Goal: Task Accomplishment & Management: Complete application form

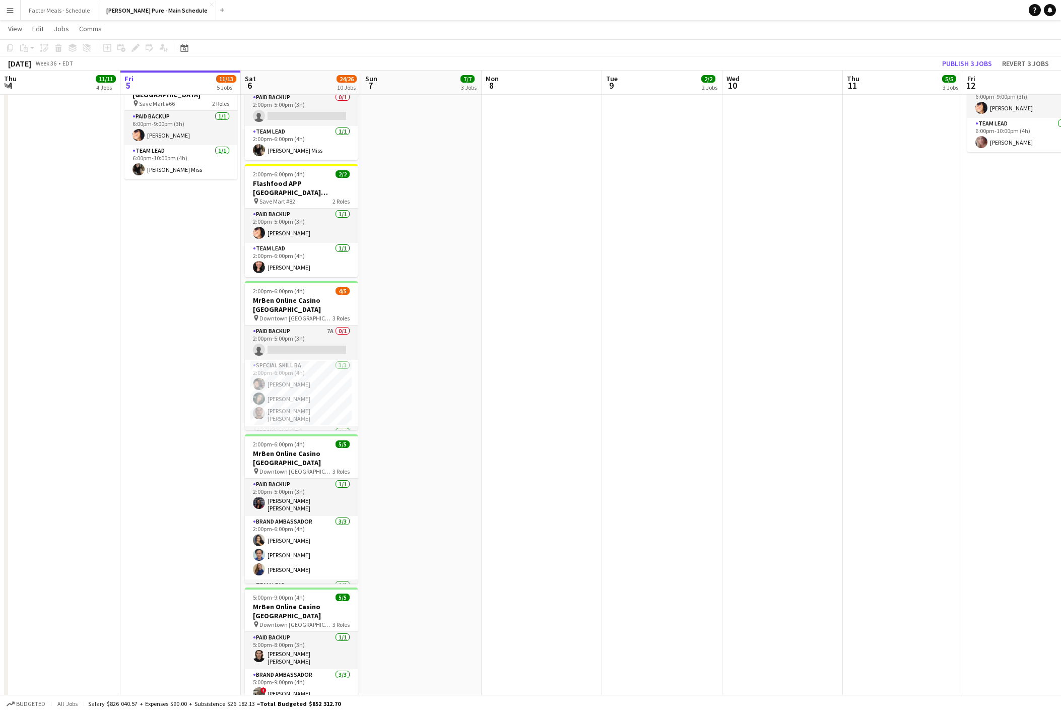
scroll to position [20, 0]
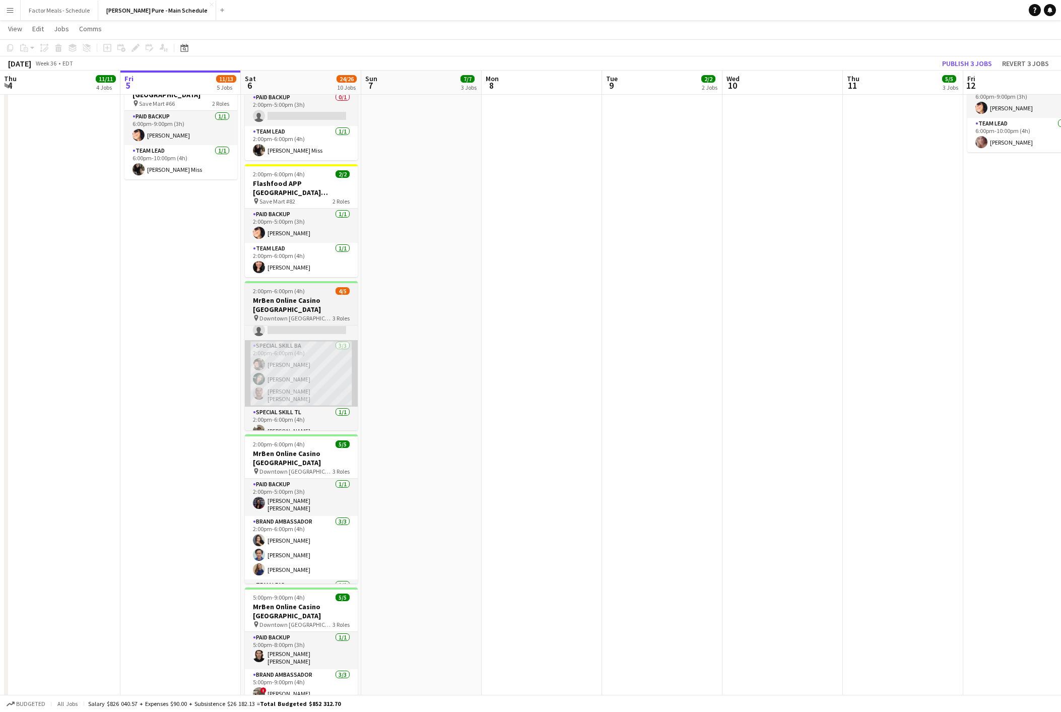
click at [291, 340] on app-card-role "Special Skill BA [DATE] 2:00pm-6:00pm (4h) [PERSON_NAME] Assia [PERSON_NAME] [P…" at bounding box center [301, 373] width 113 height 66
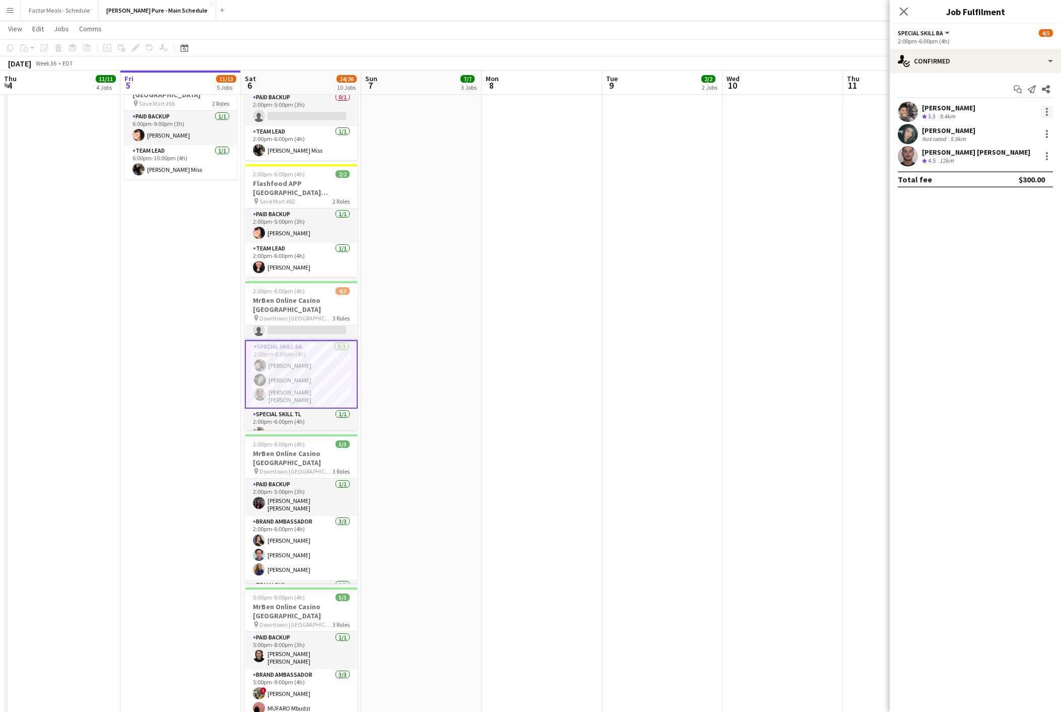
click at [1048, 113] on div at bounding box center [1046, 112] width 12 height 12
click at [1019, 235] on button "Remove" at bounding box center [1013, 228] width 79 height 24
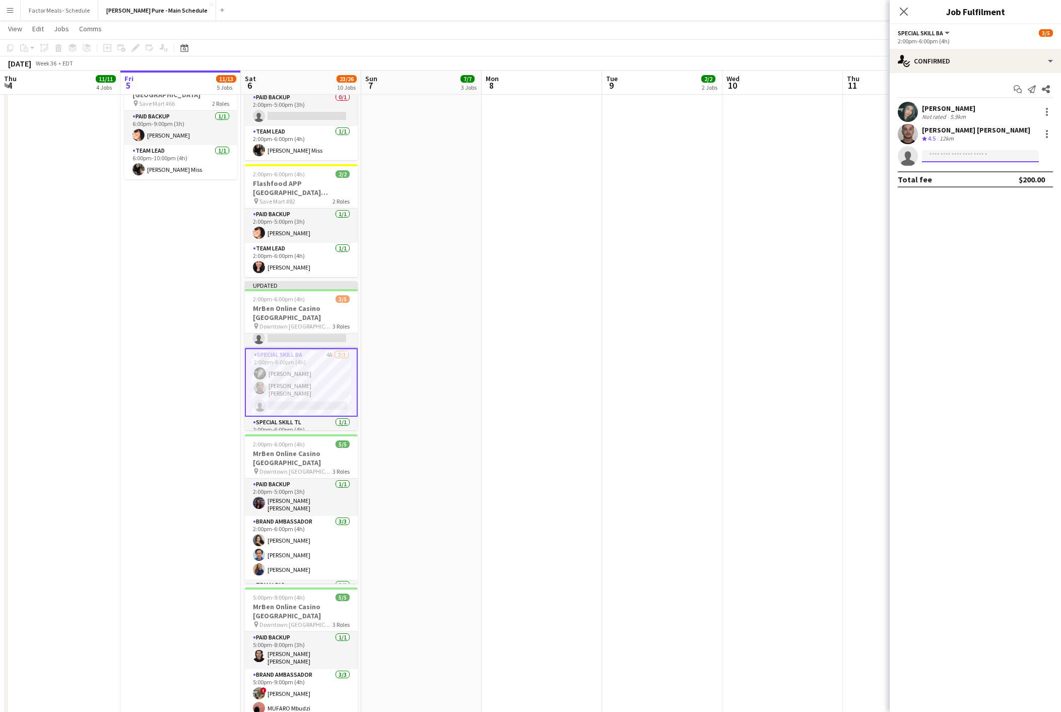
click at [951, 157] on input at bounding box center [980, 156] width 117 height 12
type input "****"
click at [983, 185] on span "[PHONE_NUMBER]" at bounding box center [980, 187] width 101 height 8
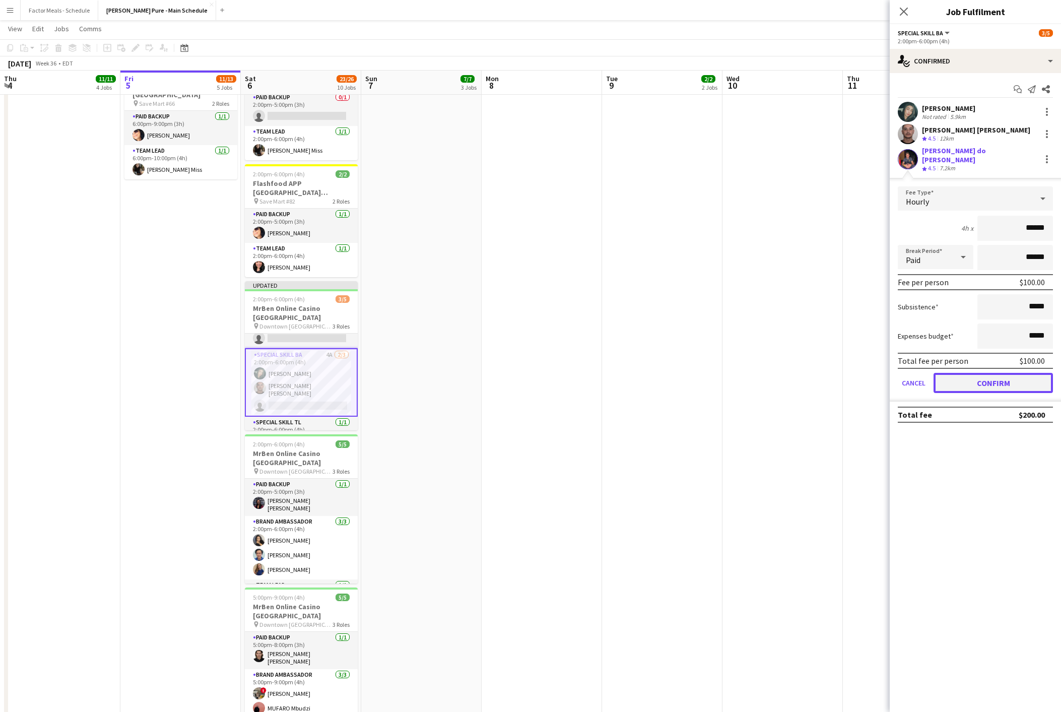
click at [999, 376] on button "Confirm" at bounding box center [992, 383] width 119 height 20
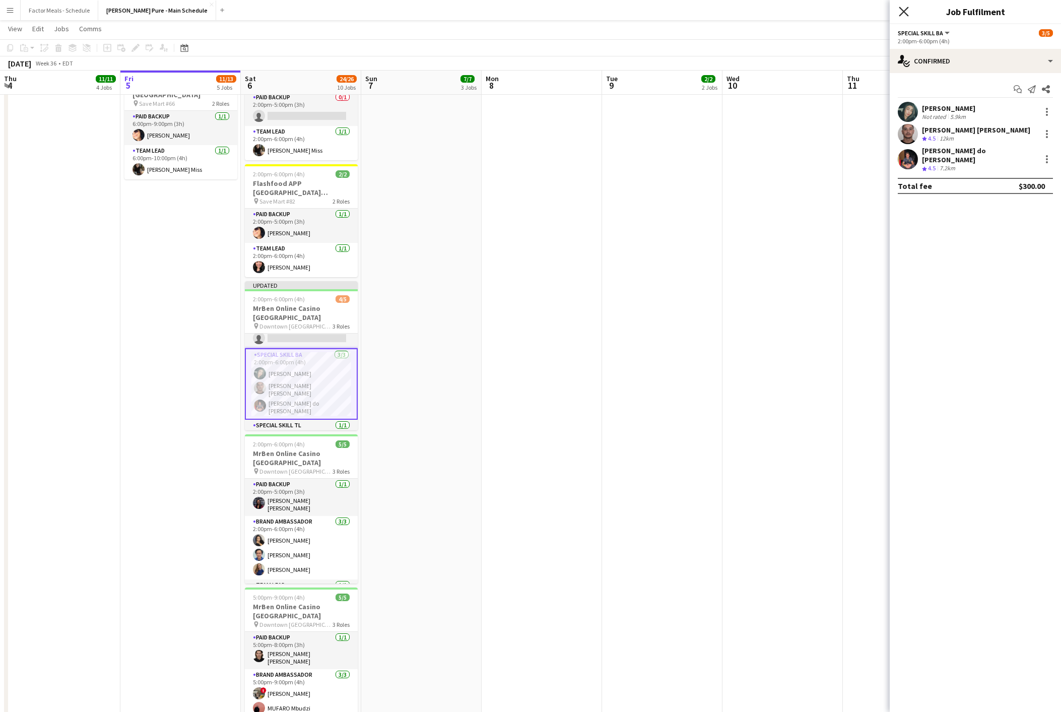
click at [902, 11] on icon at bounding box center [903, 12] width 10 height 10
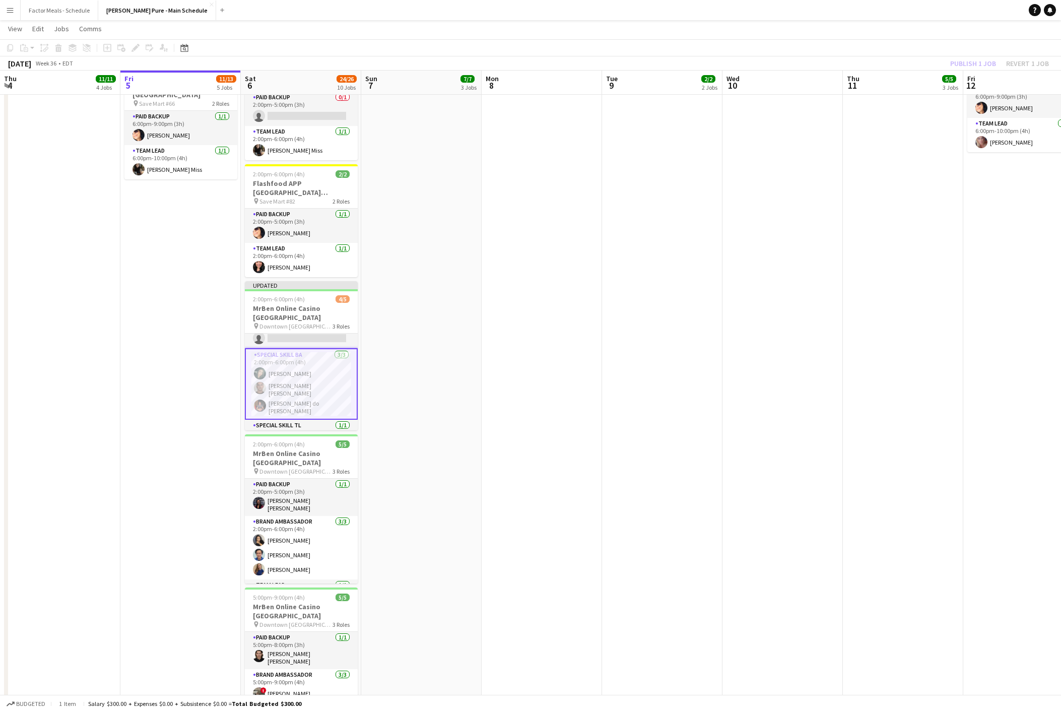
click at [975, 60] on div "Publish 1 job Revert 1 job" at bounding box center [999, 63] width 123 height 13
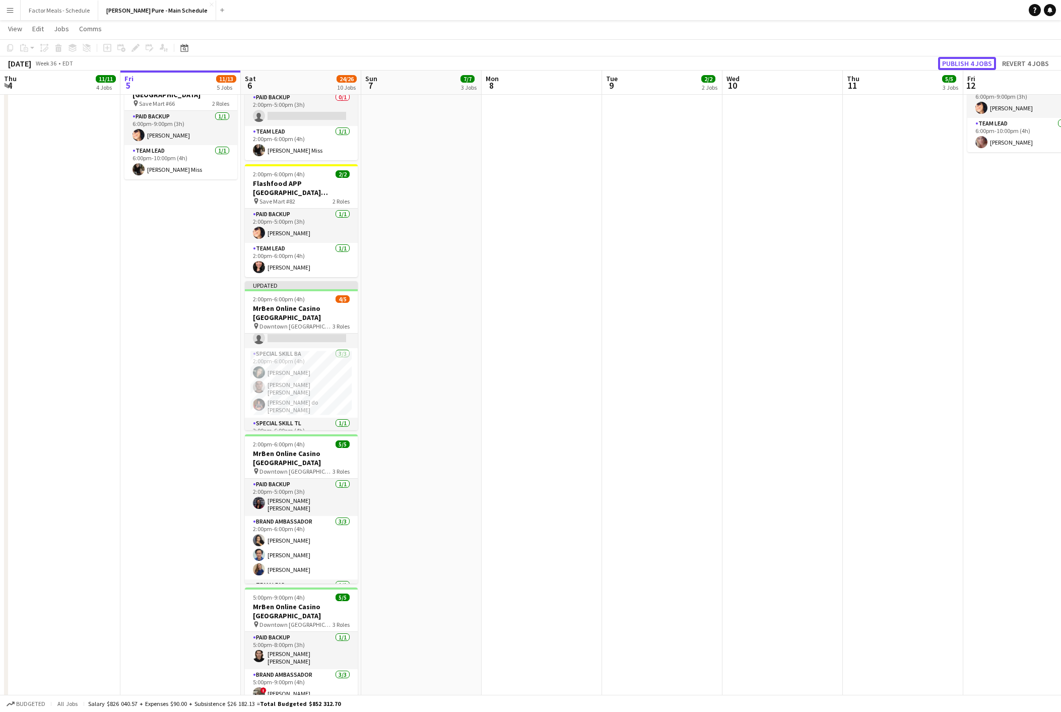
click at [975, 60] on button "Publish 4 jobs" at bounding box center [967, 63] width 58 height 13
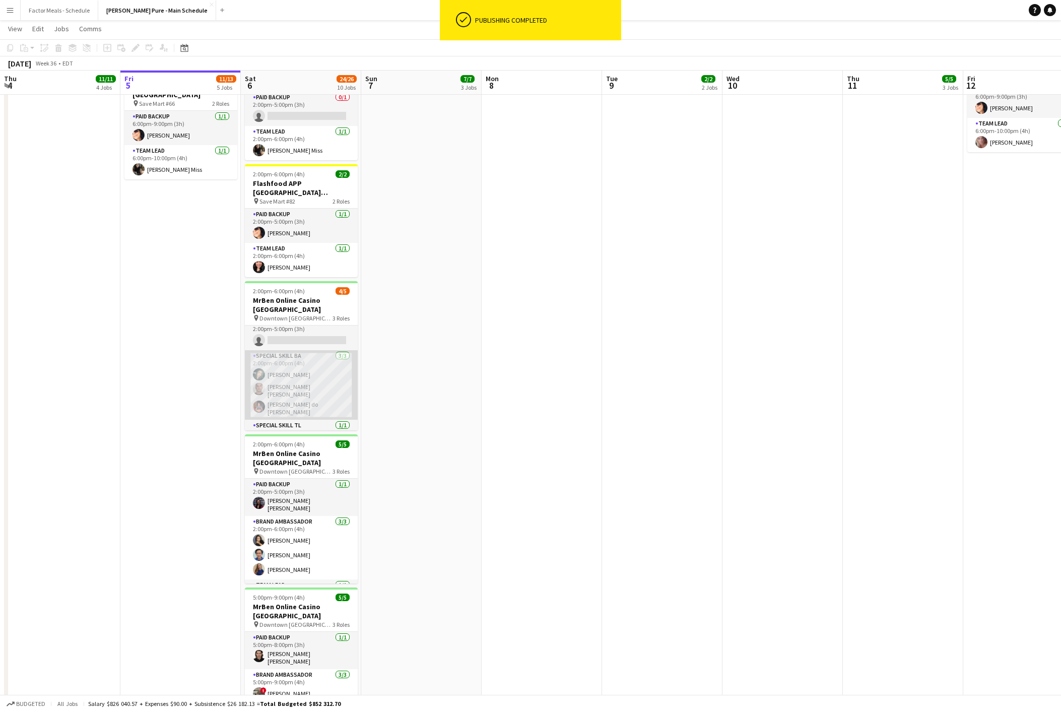
scroll to position [0, 0]
click at [300, 370] on app-card-role "Special Skill BA [DATE] 2:00pm-6:00pm (4h) Assia [PERSON_NAME] [PERSON_NAME] [P…" at bounding box center [301, 394] width 113 height 69
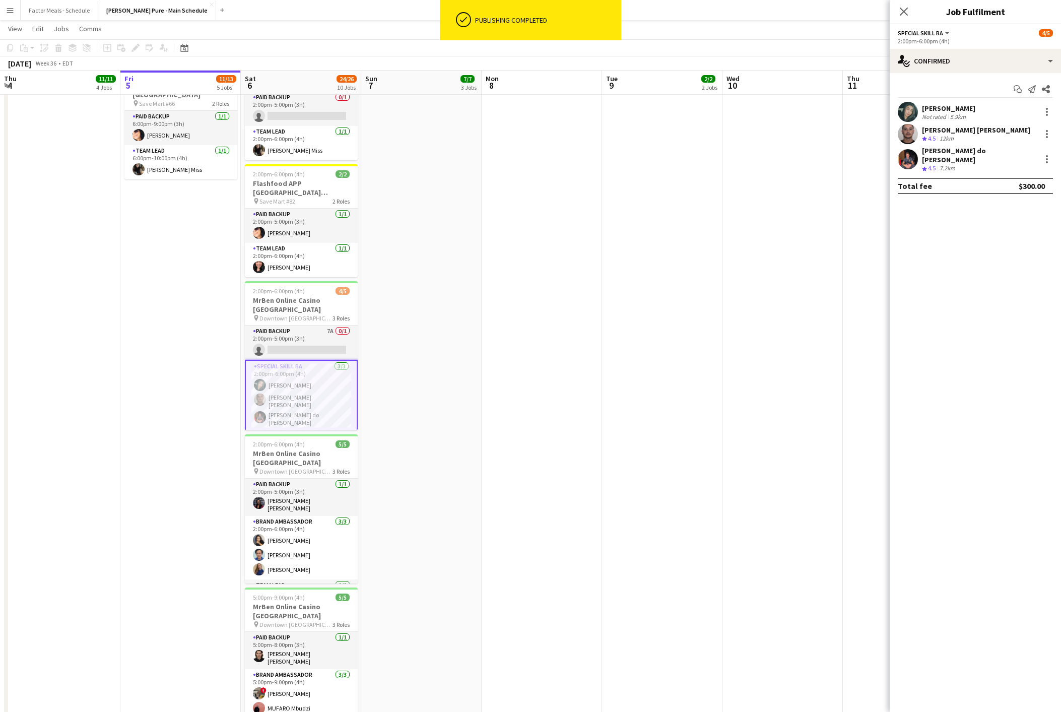
click at [961, 156] on div "[PERSON_NAME] do [PERSON_NAME] Crew rating 4.5 7.2km" at bounding box center [979, 159] width 115 height 27
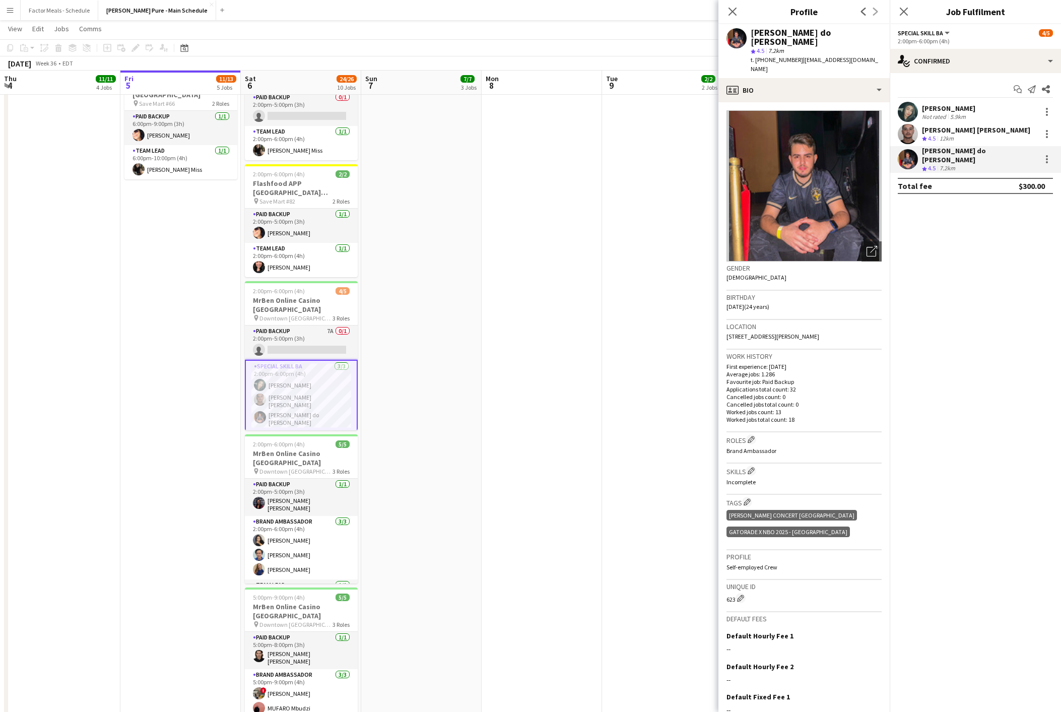
drag, startPoint x: 852, startPoint y: 52, endPoint x: 793, endPoint y: 52, distance: 58.4
click at [793, 52] on div "[PERSON_NAME] do [PERSON_NAME] star 4.5 7.2km t. [PHONE_NUMBER] | [PERSON_NAME]…" at bounding box center [803, 51] width 171 height 54
copy span "[EMAIL_ADDRESS][DOMAIN_NAME]"
click at [765, 56] on span "t. [PHONE_NUMBER]" at bounding box center [776, 60] width 52 height 8
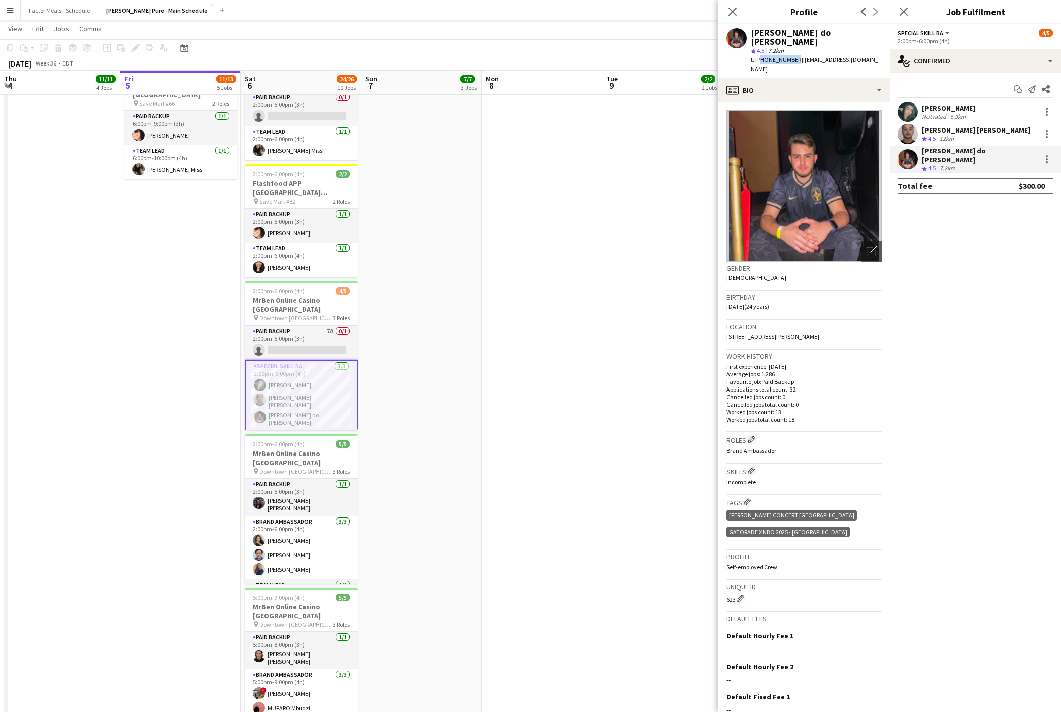
copy span "14388853475"
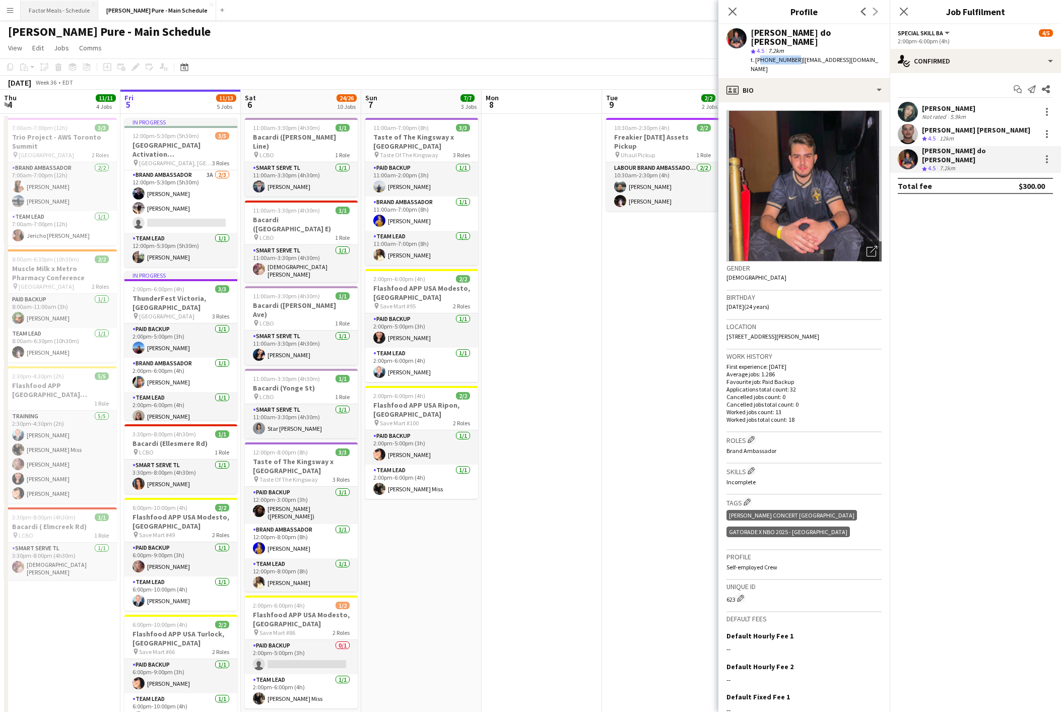
click at [55, 15] on button "Factor Meals - Schedule Close" at bounding box center [60, 11] width 78 height 20
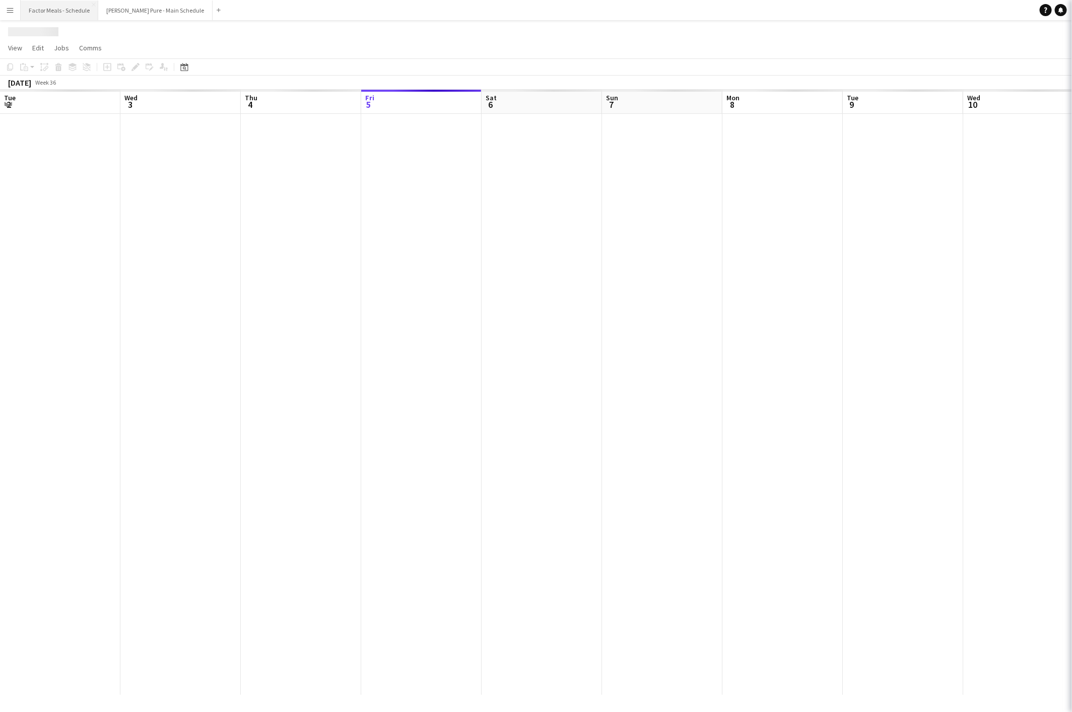
scroll to position [0, 241]
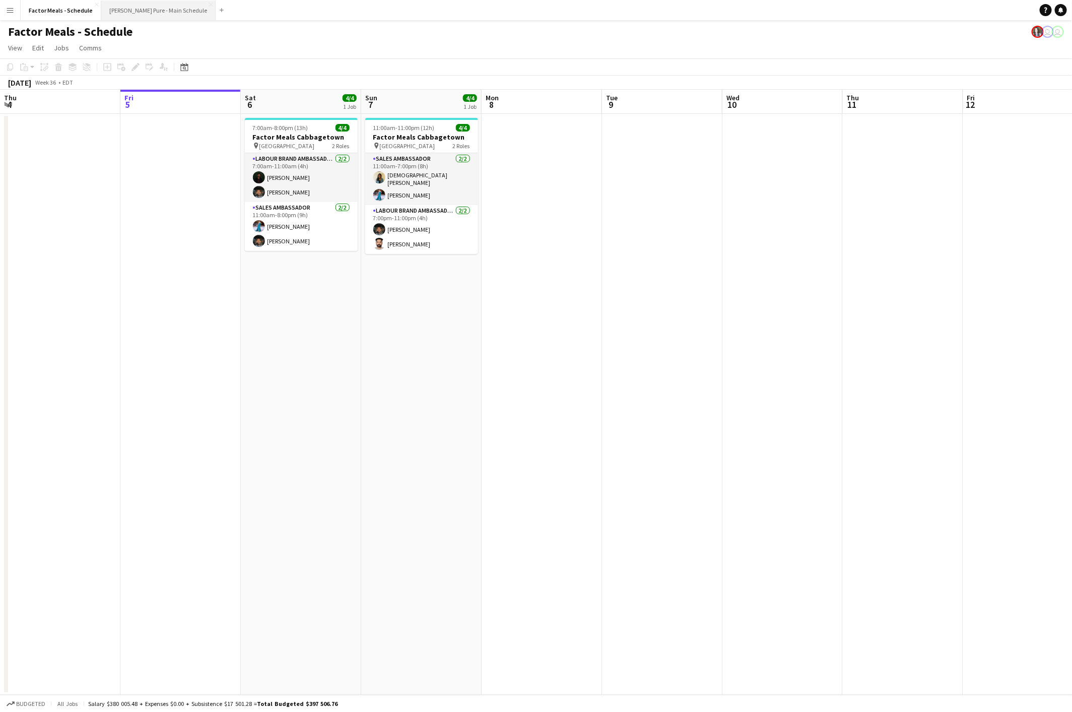
click at [138, 11] on button "[PERSON_NAME] Pure - Main Schedule Close" at bounding box center [158, 11] width 114 height 20
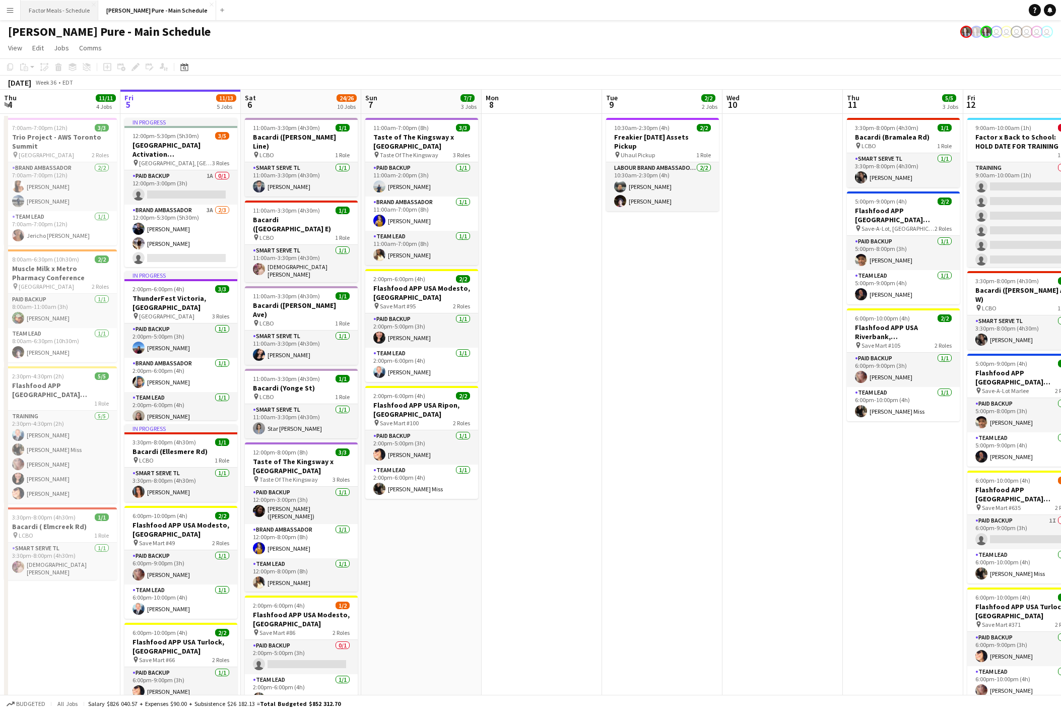
click at [71, 9] on button "Factor Meals - Schedule Close" at bounding box center [60, 11] width 78 height 20
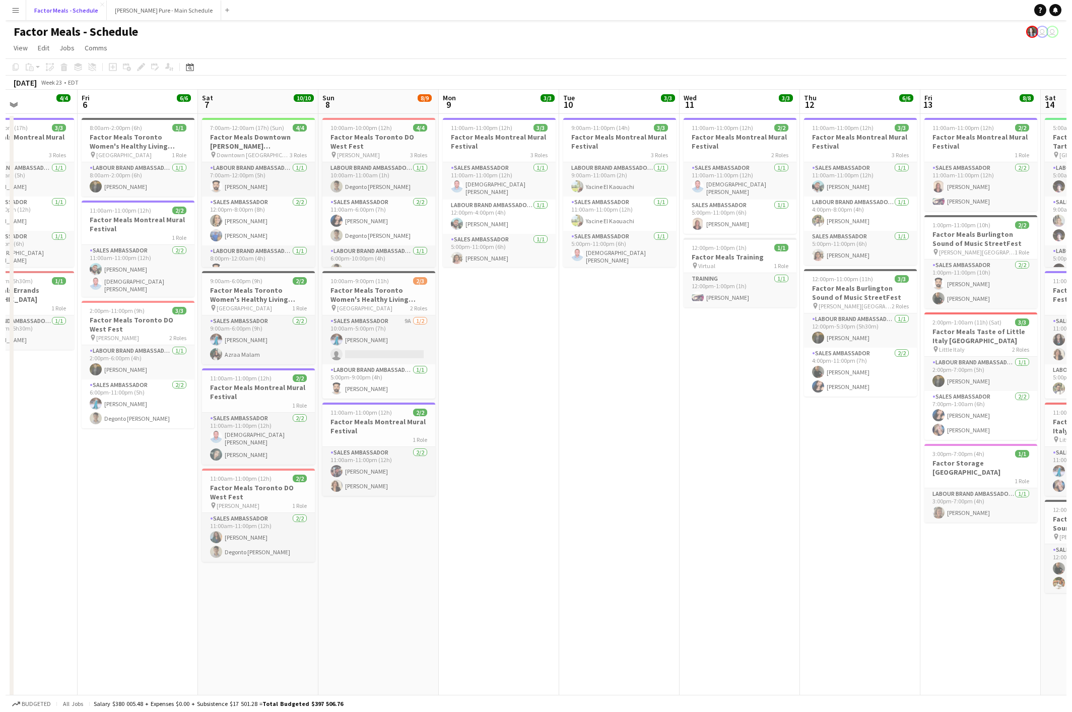
scroll to position [0, 283]
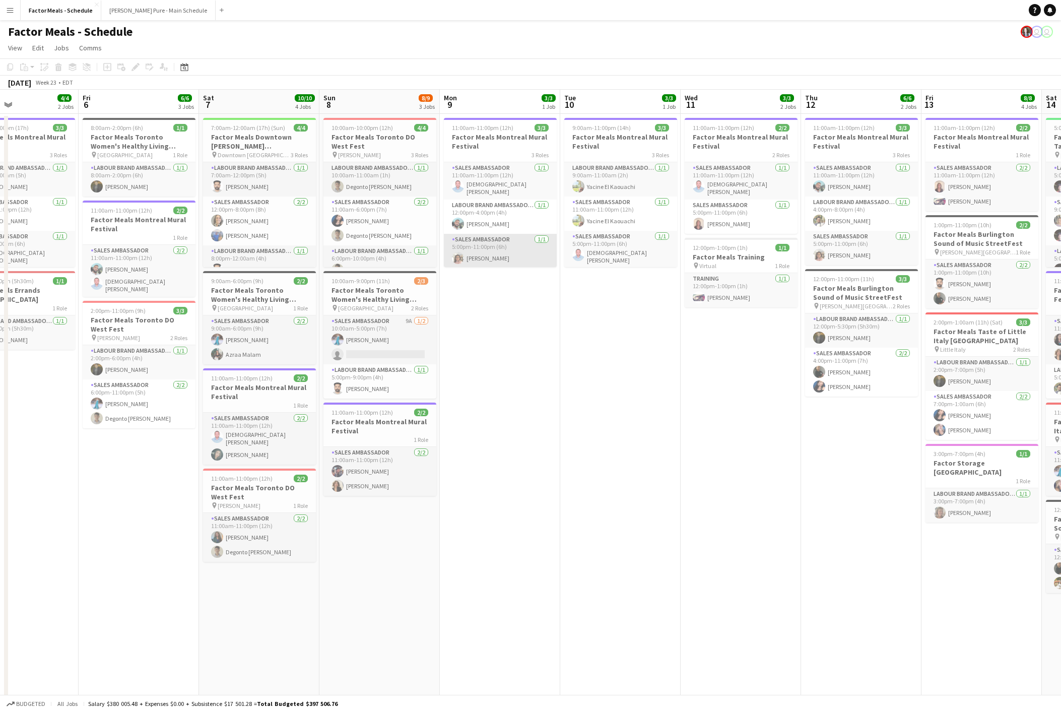
click at [511, 262] on app-card-role "Sales Ambassador [DATE] 5:00pm-11:00pm (6h) [PERSON_NAME]" at bounding box center [500, 251] width 113 height 34
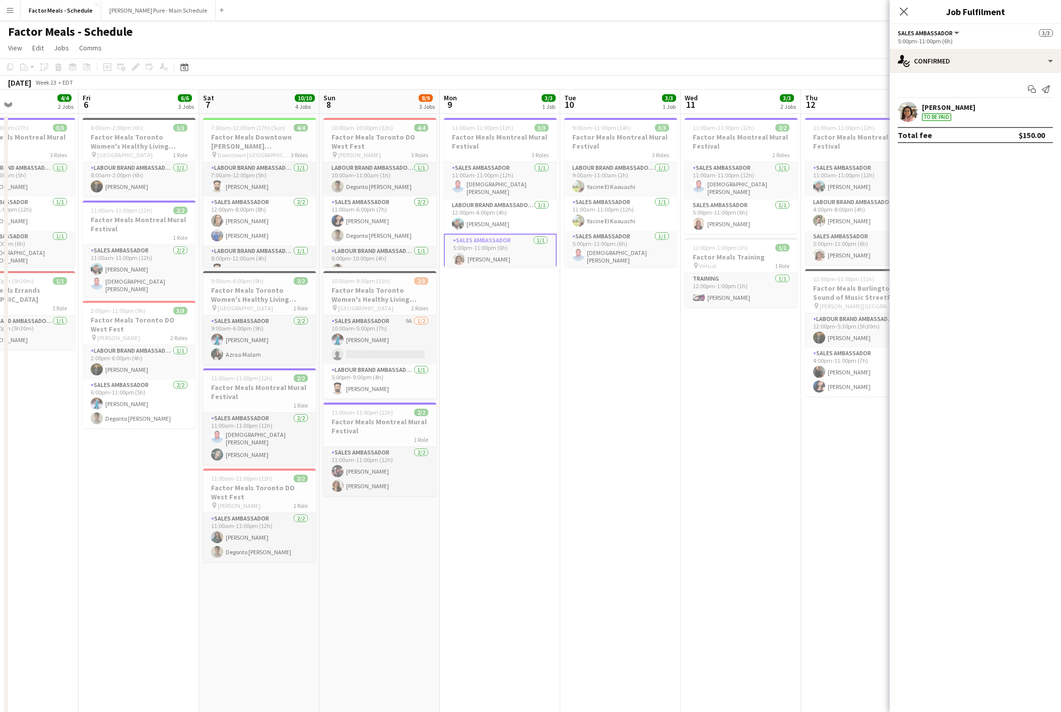
click at [905, 116] on app-user-avatar at bounding box center [907, 112] width 20 height 20
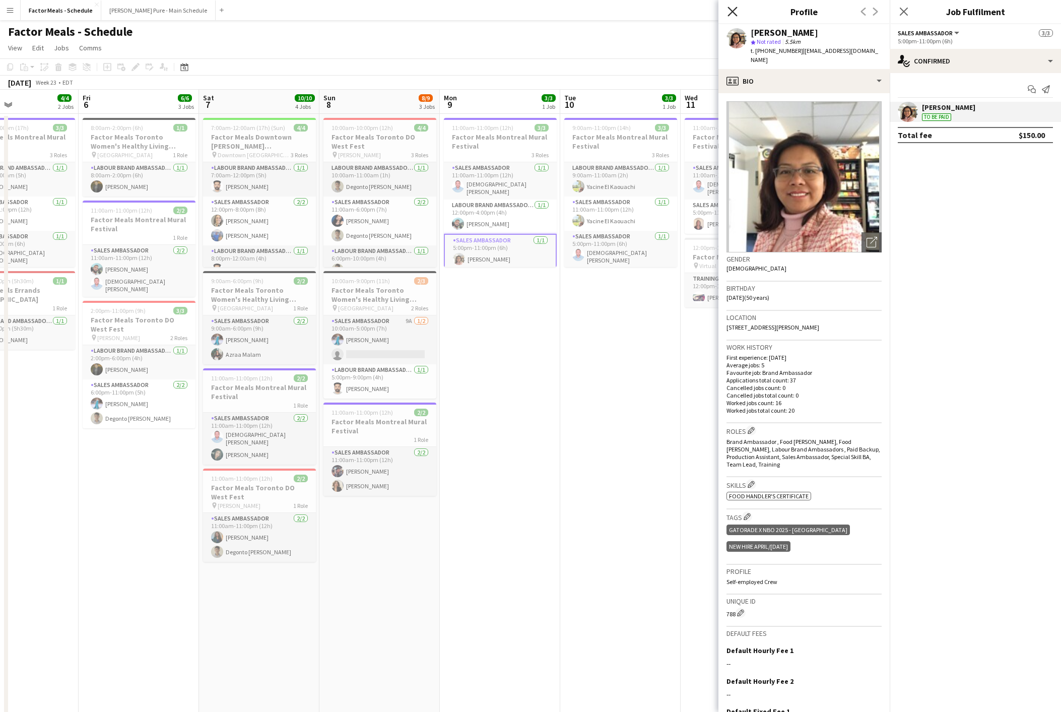
click at [729, 12] on icon "Close pop-in" at bounding box center [732, 12] width 10 height 10
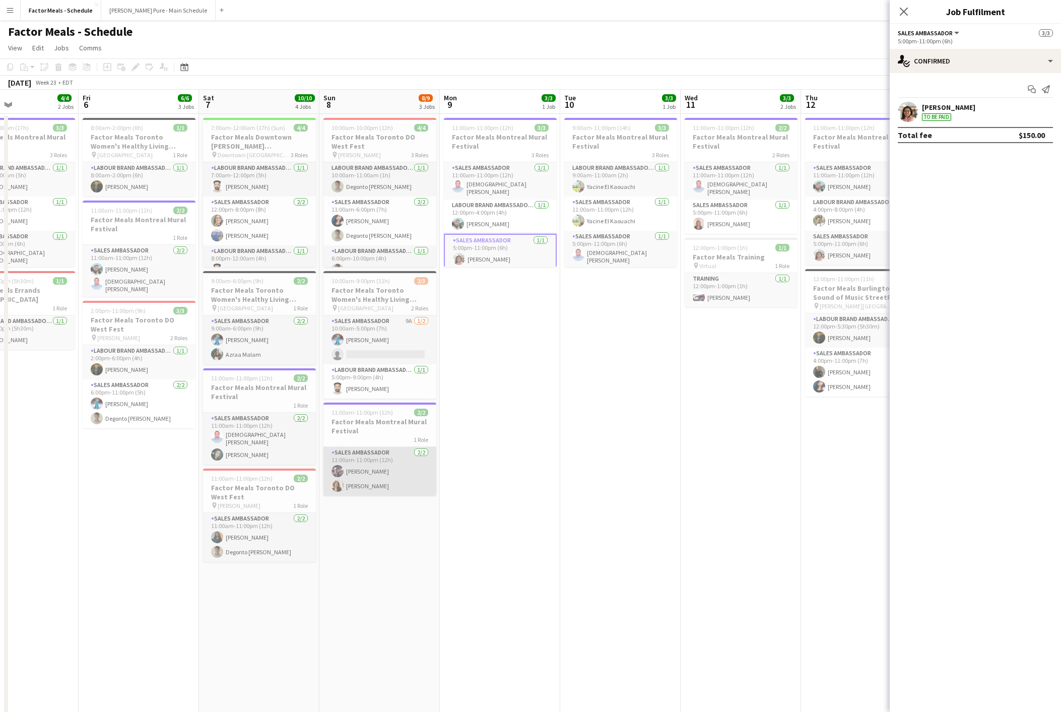
click at [395, 486] on app-card-role "Sales Ambassador [DATE] 11:00am-11:00pm (12h) [PERSON_NAME] [PERSON_NAME]" at bounding box center [379, 471] width 113 height 49
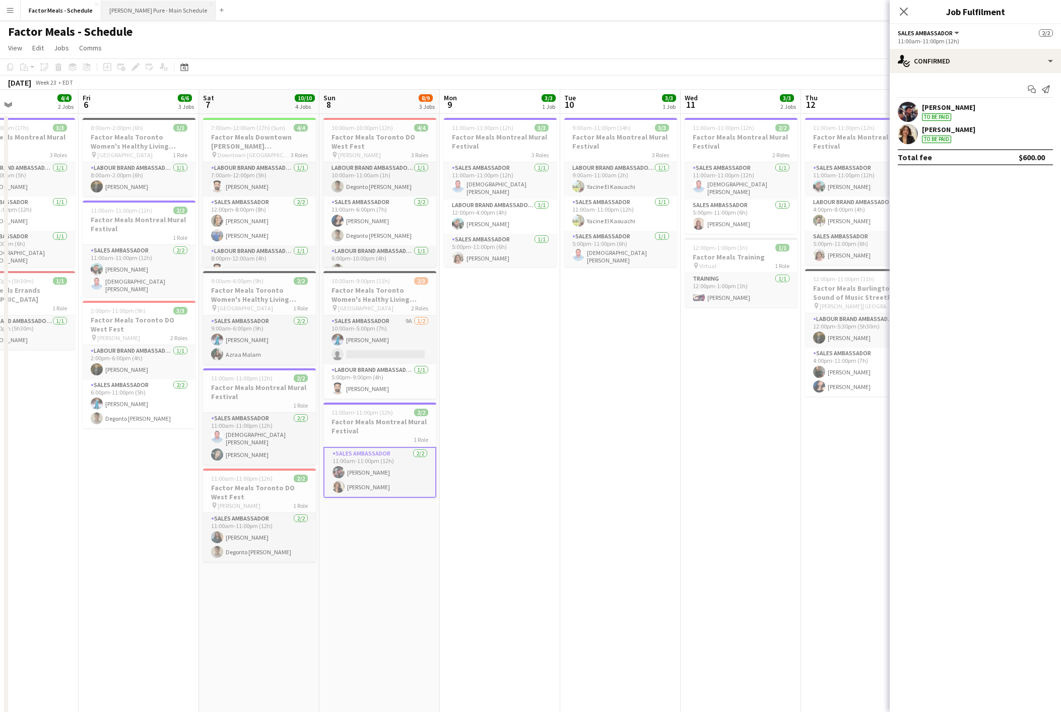
click at [113, 7] on button "[PERSON_NAME] Pure - Main Schedule Close" at bounding box center [158, 11] width 114 height 20
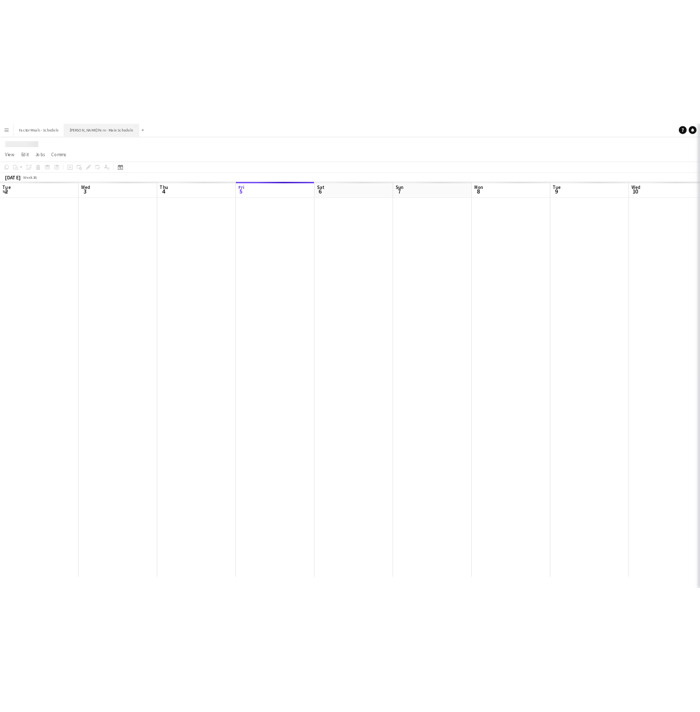
scroll to position [0, 241]
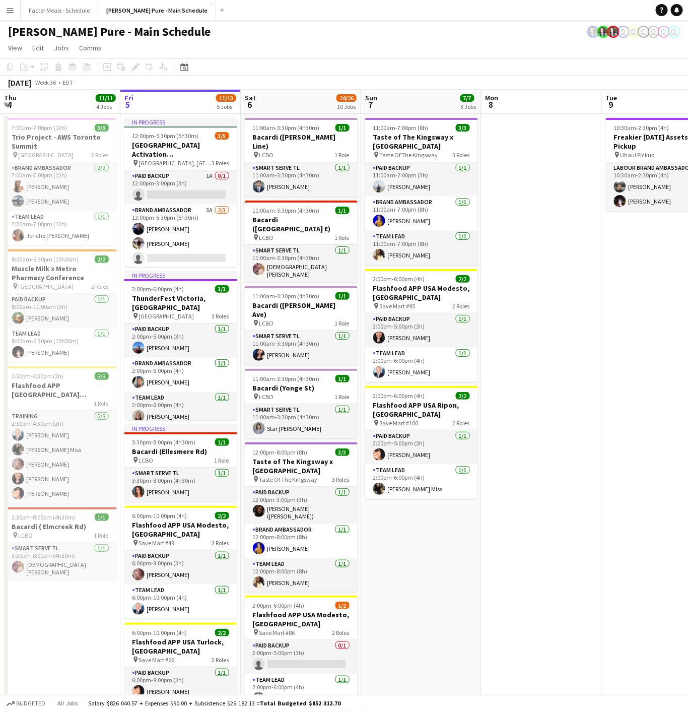
click at [6, 3] on button "Menu" at bounding box center [10, 10] width 20 height 20
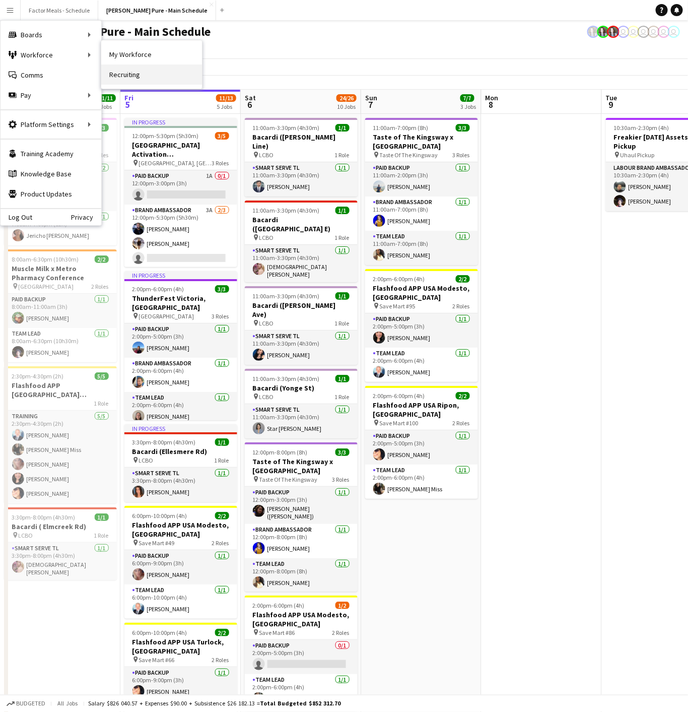
click at [119, 72] on link "Recruiting" at bounding box center [151, 74] width 101 height 20
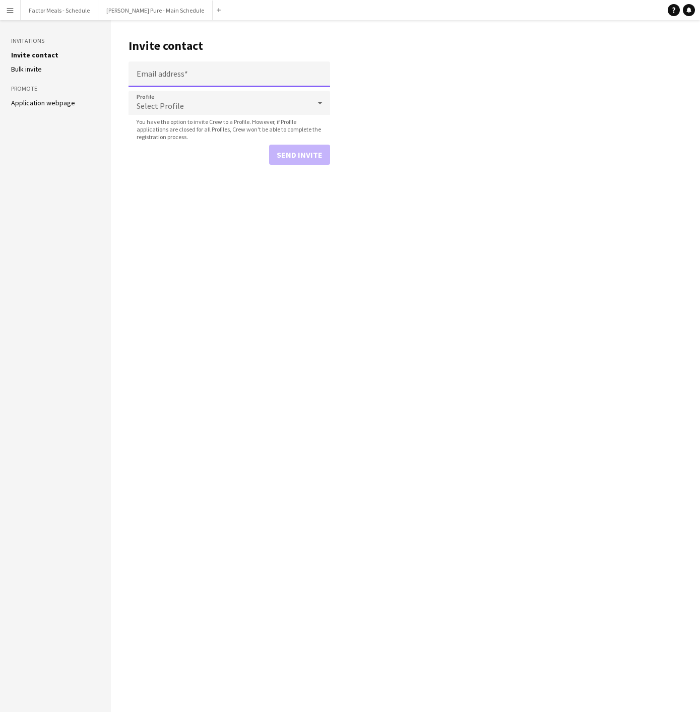
click at [185, 75] on input "Email address" at bounding box center [228, 73] width 201 height 25
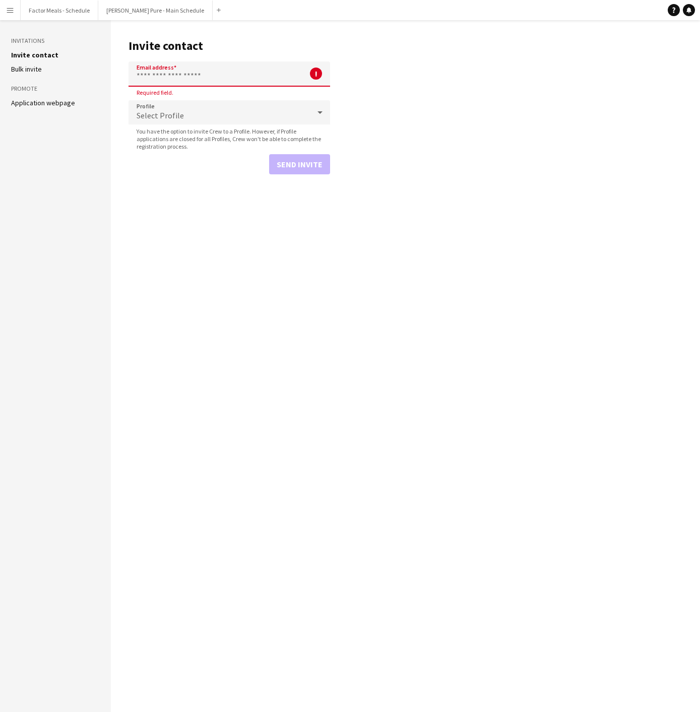
paste input "**********"
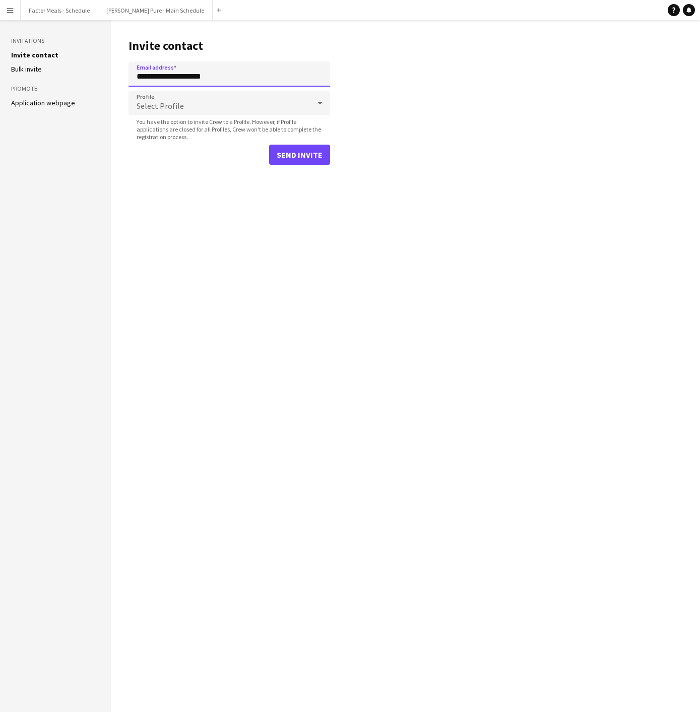
type input "**********"
click at [176, 109] on span "Select Profile" at bounding box center [159, 106] width 47 height 10
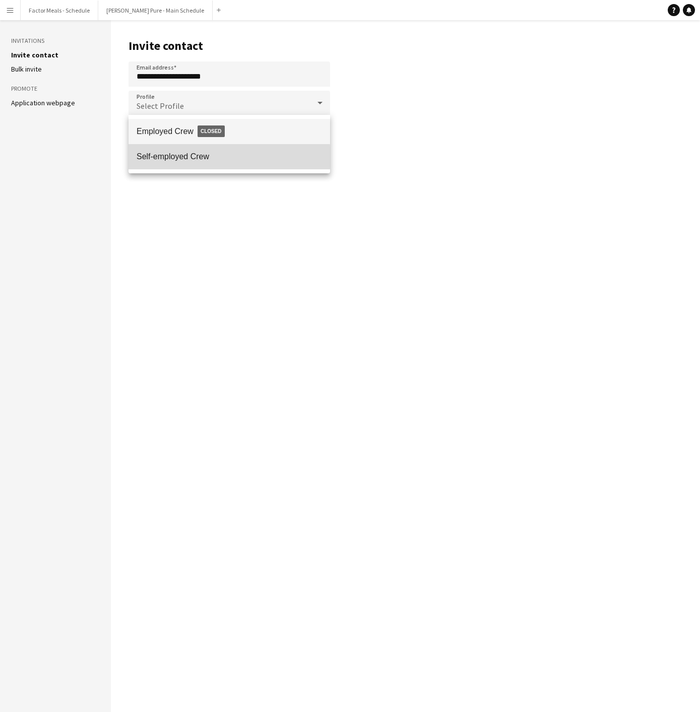
click at [180, 158] on span "Self-employed Crew" at bounding box center [228, 157] width 185 height 10
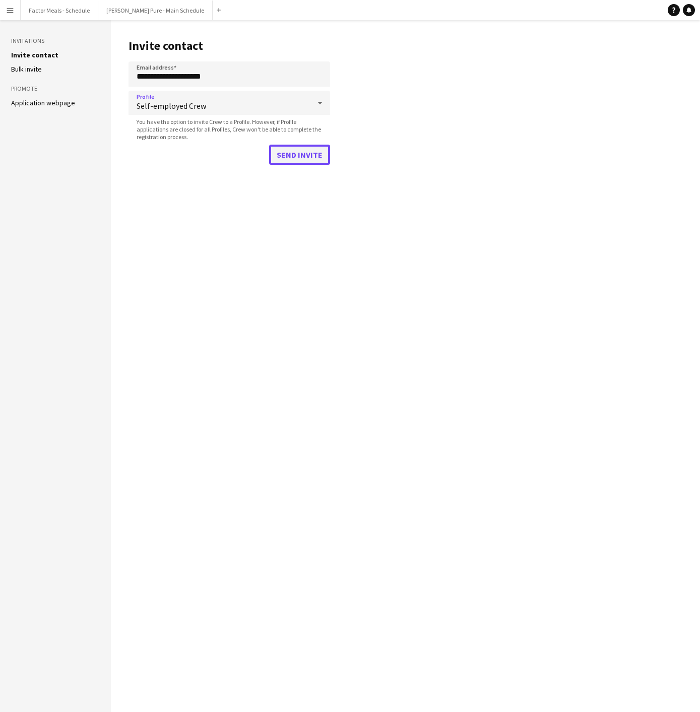
click at [300, 161] on button "Send invite" at bounding box center [299, 155] width 61 height 20
